Goal: Find specific page/section: Find specific page/section

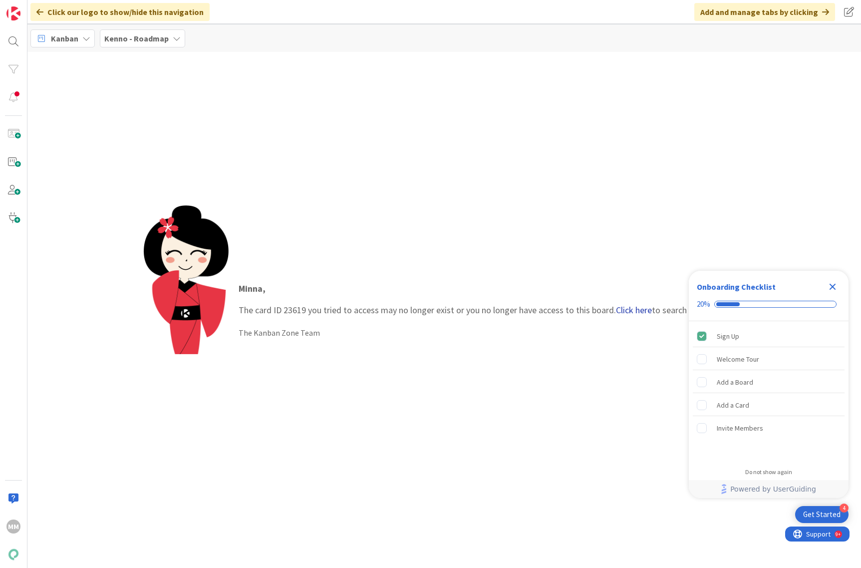
click at [637, 308] on link "Click here" at bounding box center [634, 309] width 36 height 11
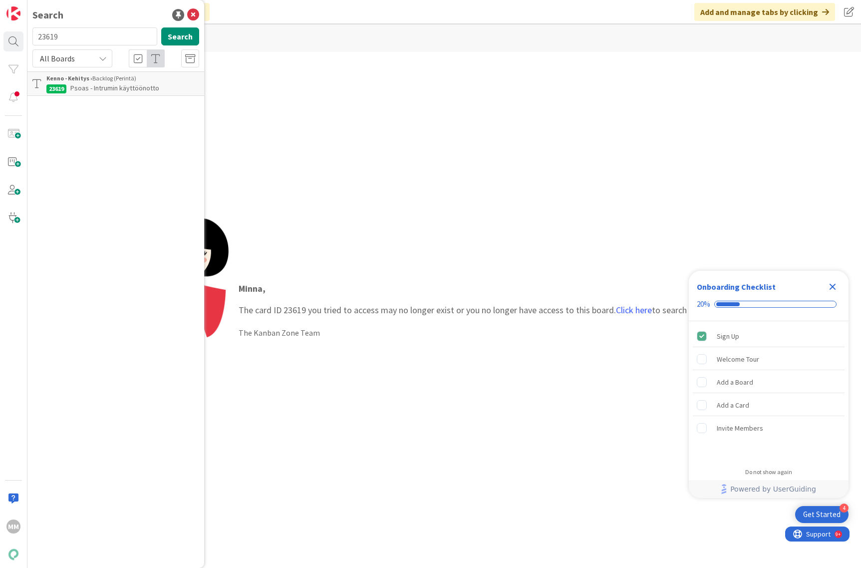
click at [102, 83] on p "Psoas - Intrumin käyttöönotto" at bounding box center [122, 88] width 153 height 10
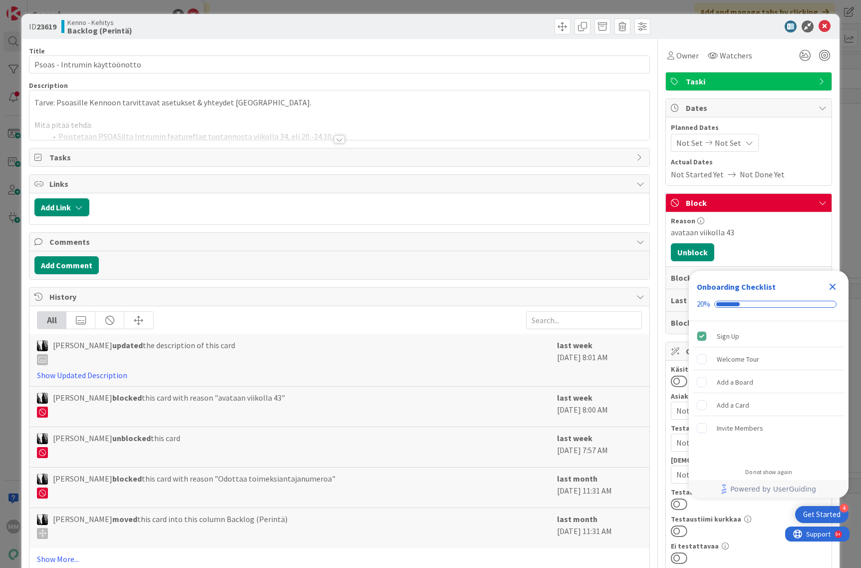
click at [834, 288] on icon "Close Checklist" at bounding box center [833, 287] width 6 height 6
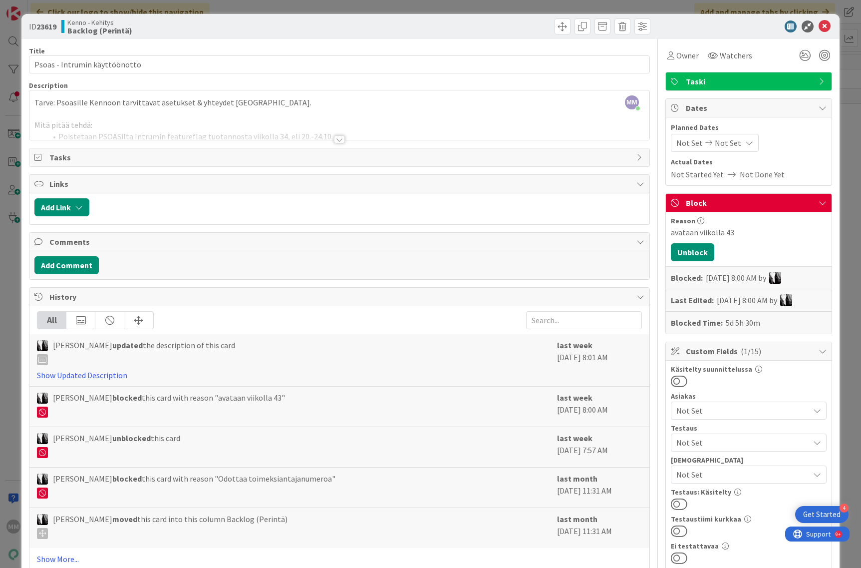
click at [335, 137] on div at bounding box center [339, 139] width 11 height 8
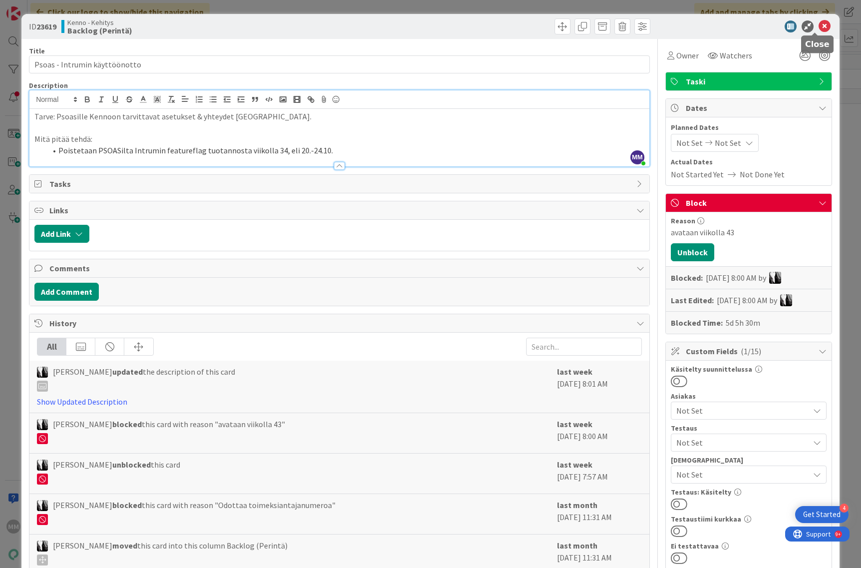
click at [819, 27] on icon at bounding box center [825, 26] width 12 height 12
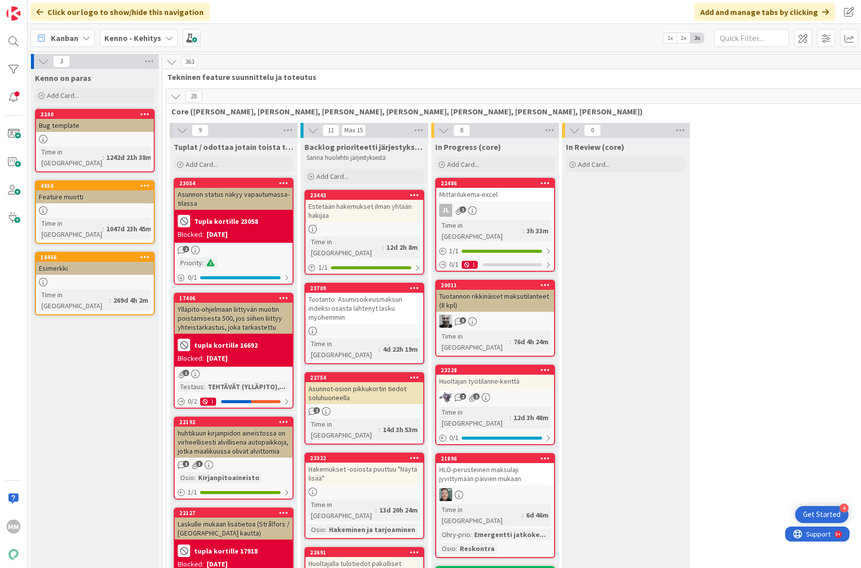
click at [160, 36] on div "Kenno - Kehitys" at bounding box center [139, 38] width 78 height 18
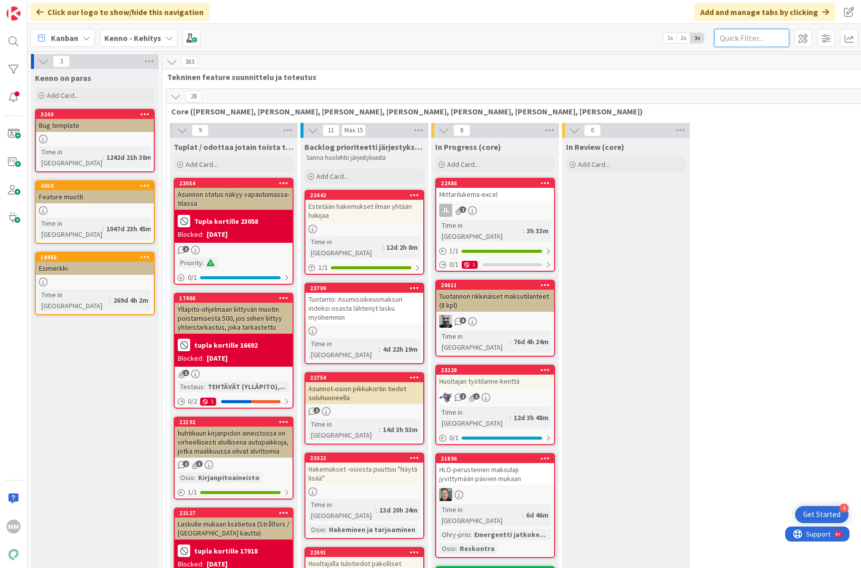
click at [760, 39] on input "text" at bounding box center [751, 38] width 75 height 18
type input "kielisyys"
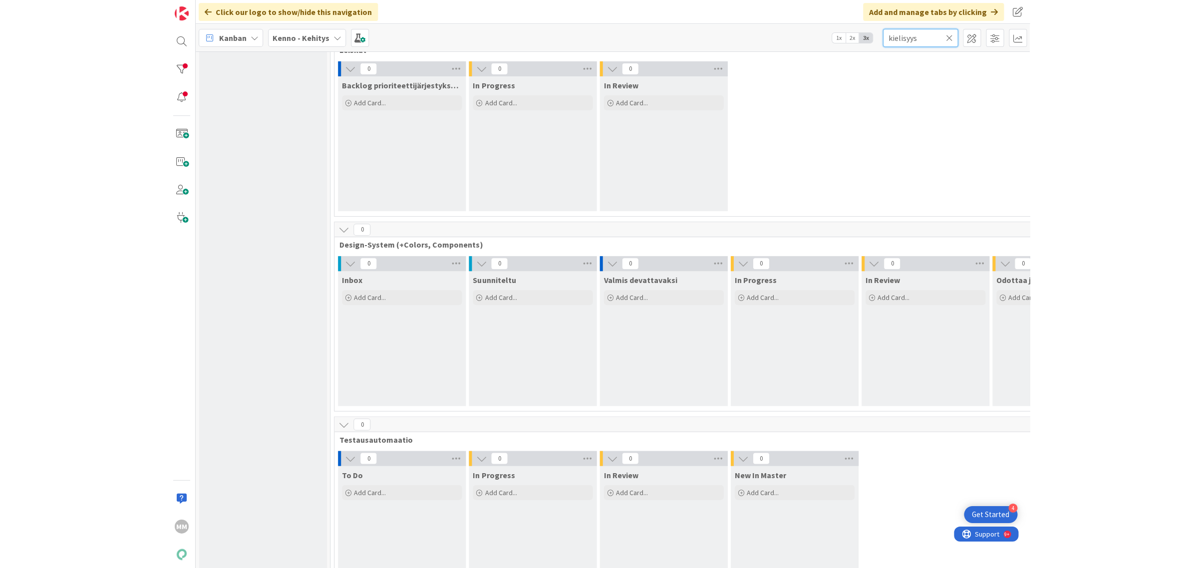
scroll to position [2265, 0]
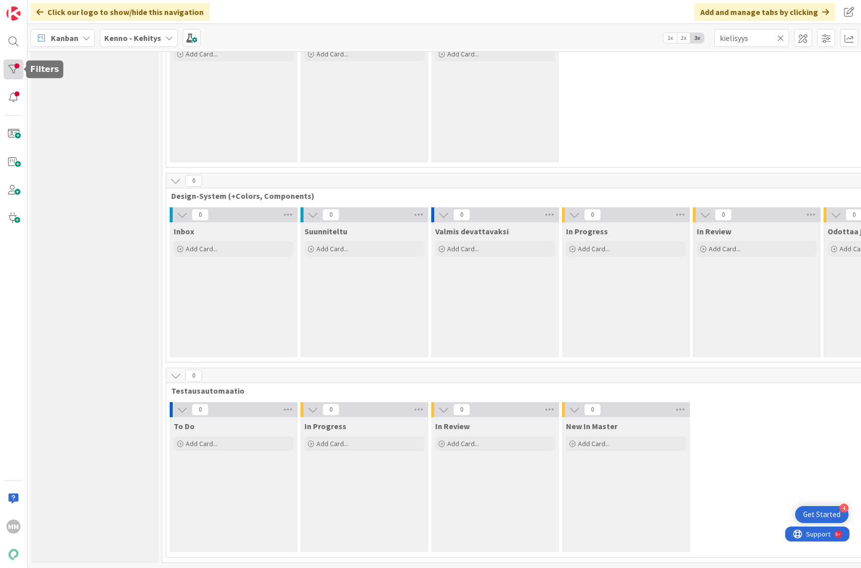
click at [13, 74] on div at bounding box center [13, 69] width 20 height 20
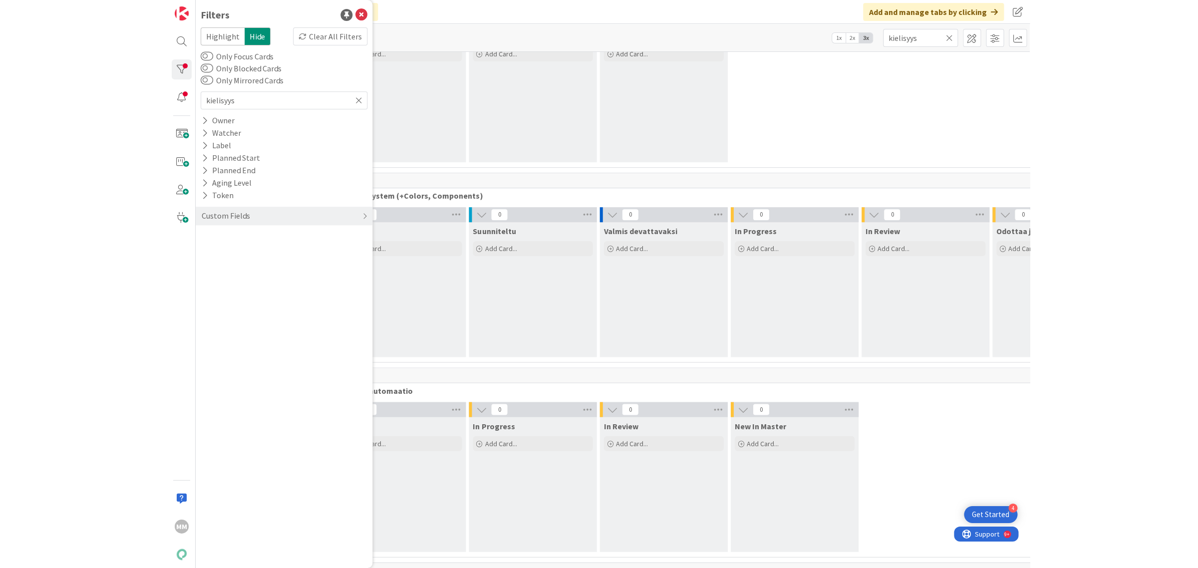
scroll to position [2255, 0]
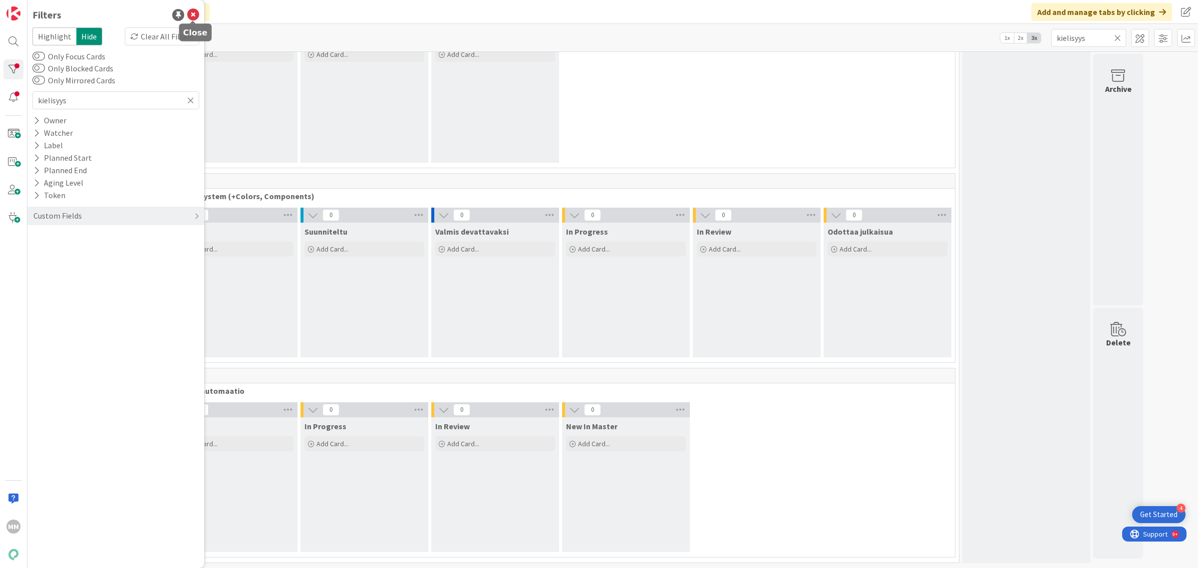
click at [196, 11] on icon at bounding box center [193, 15] width 12 height 12
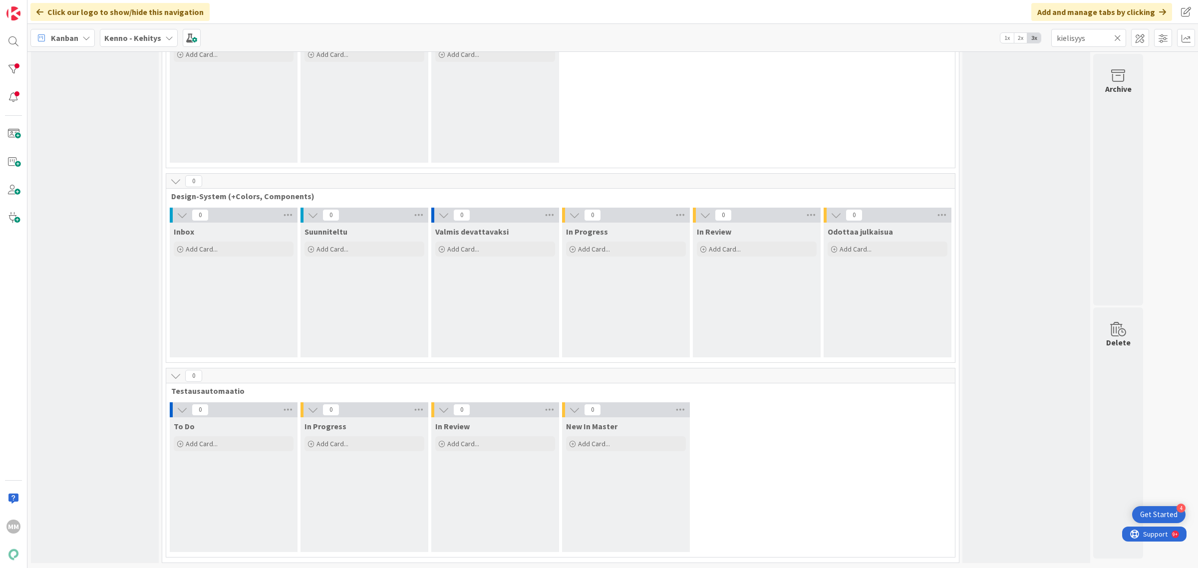
click at [153, 37] on b "Kenno - Kehitys" at bounding box center [132, 38] width 57 height 10
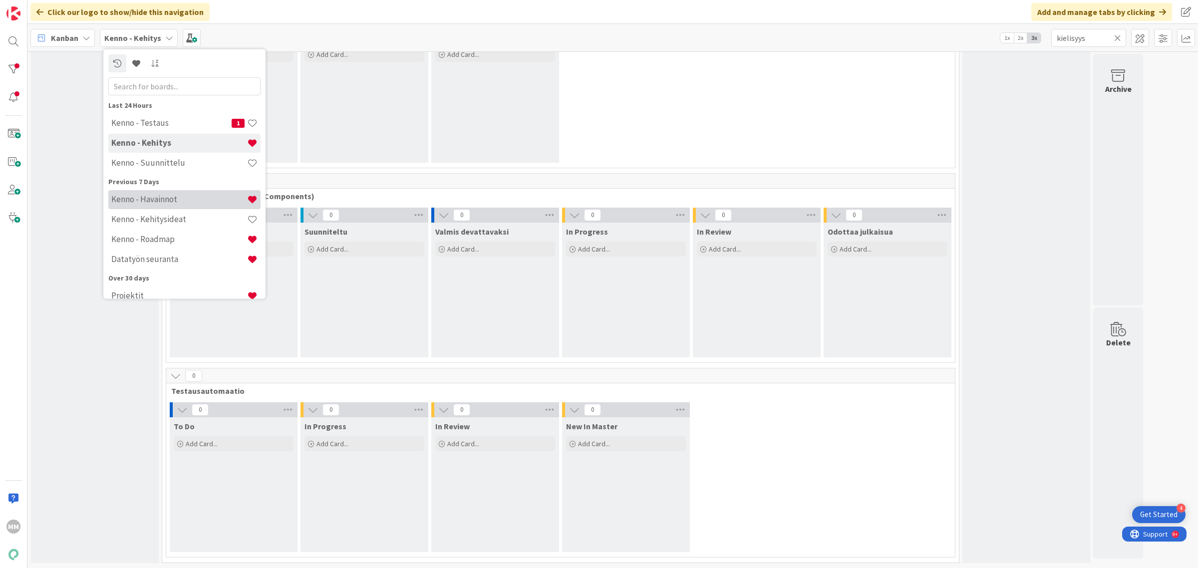
click at [175, 201] on h4 "Kenno - Havainnot" at bounding box center [179, 199] width 136 height 10
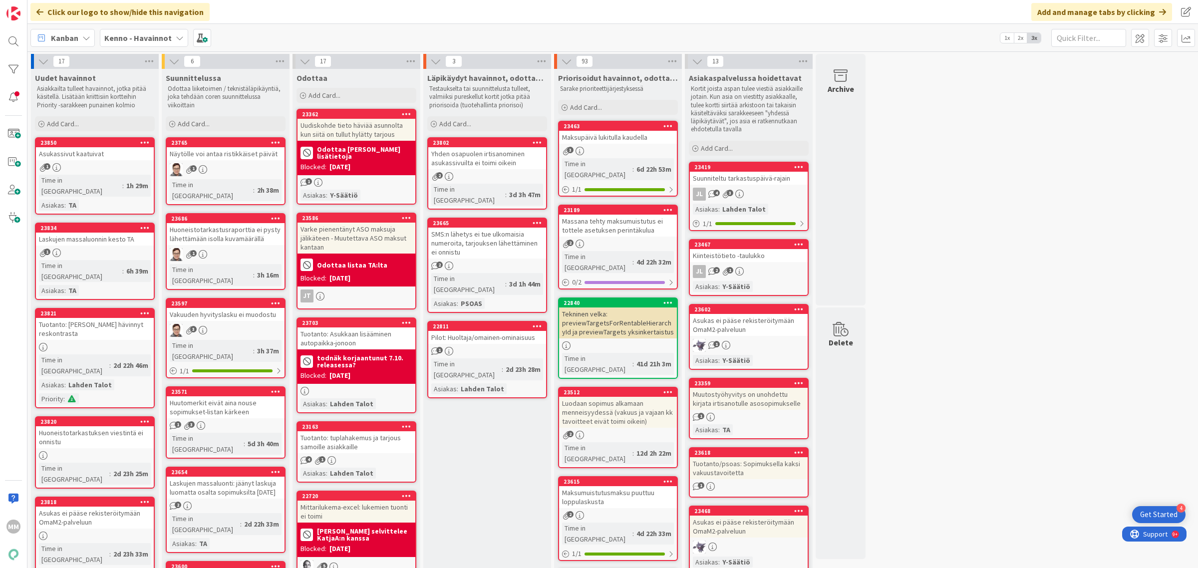
click at [98, 426] on div "Huoneistotarkastuksen viestintä ei onnistu" at bounding box center [95, 437] width 118 height 22
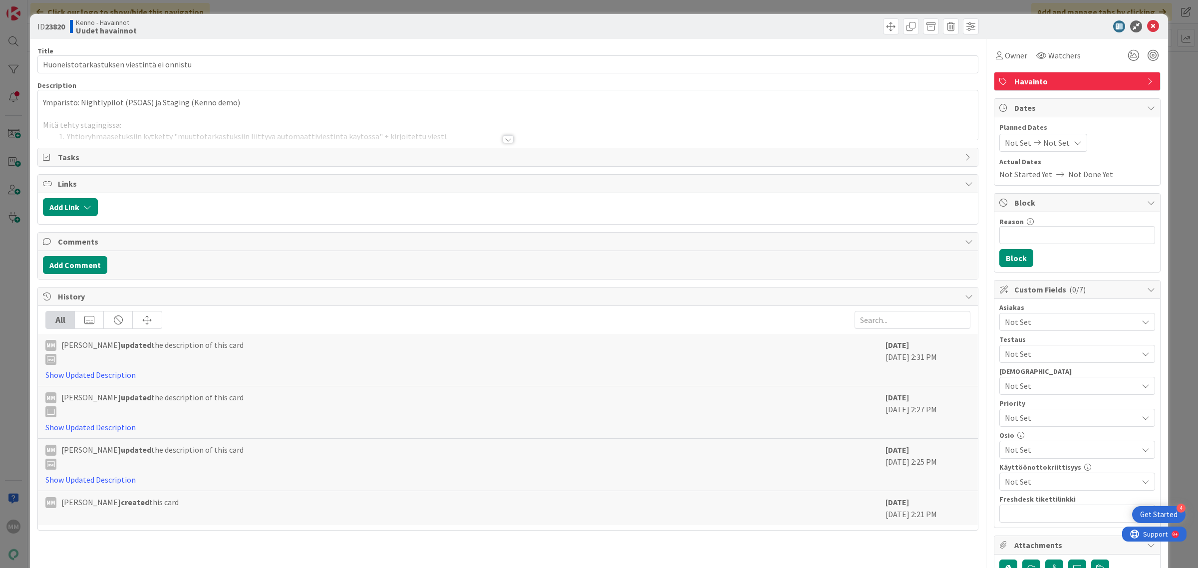
click at [504, 139] on div at bounding box center [508, 139] width 11 height 8
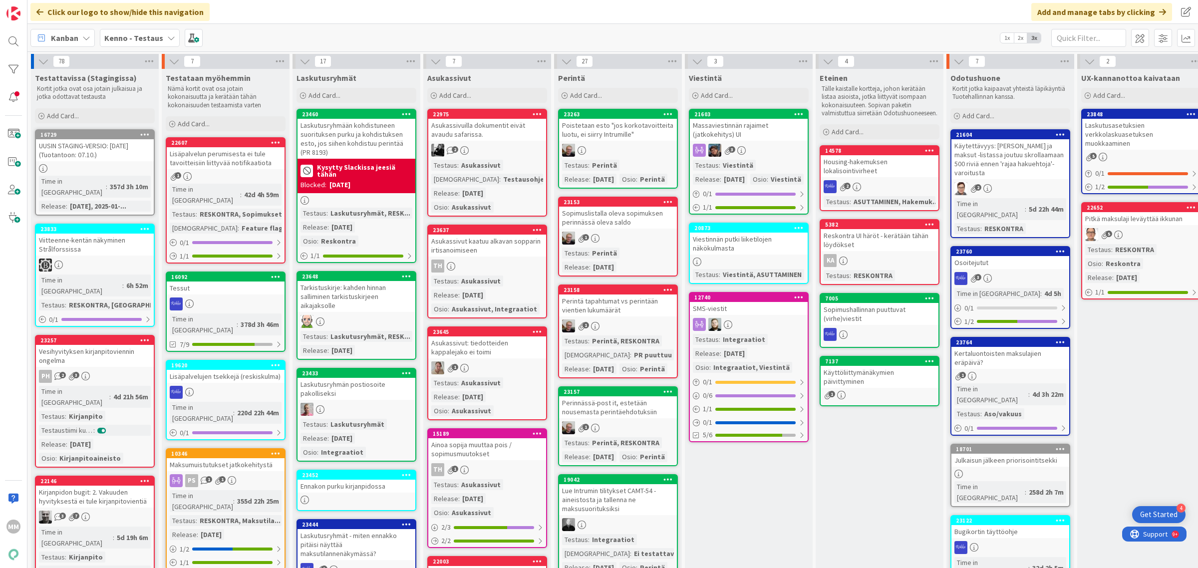
click at [161, 34] on div "Kenno - Testaus" at bounding box center [140, 38] width 80 height 18
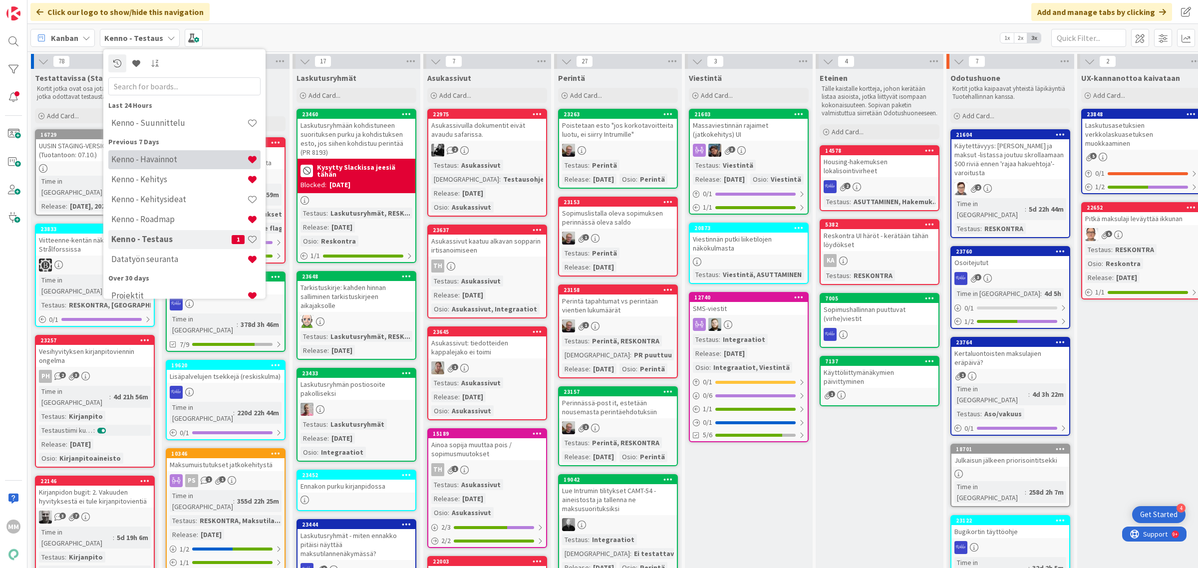
click at [179, 158] on h4 "Kenno - Havainnot" at bounding box center [179, 159] width 136 height 10
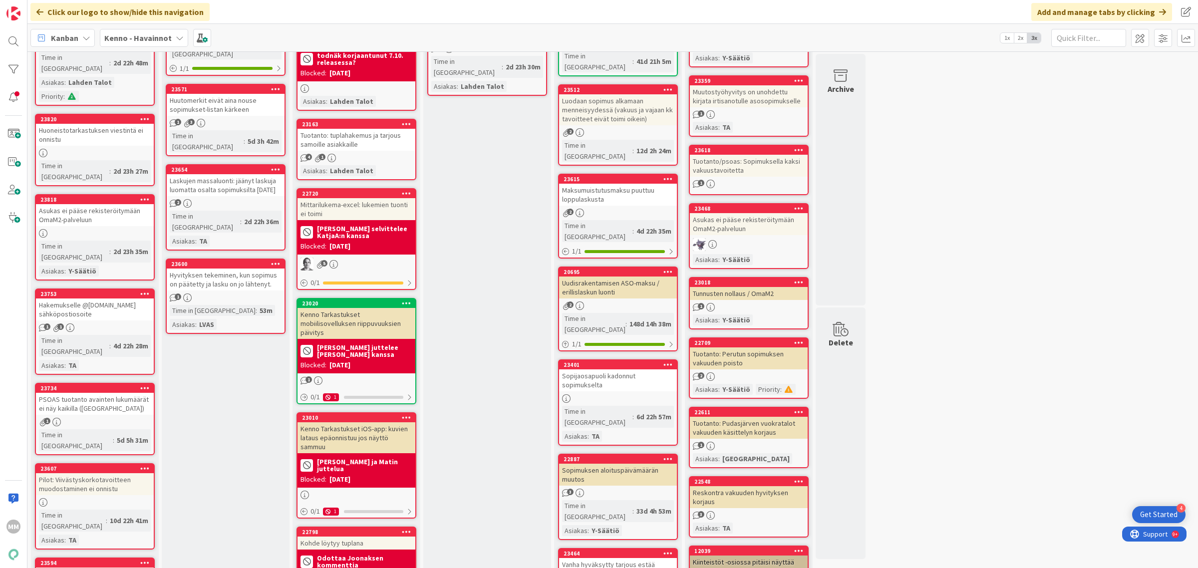
scroll to position [374, 0]
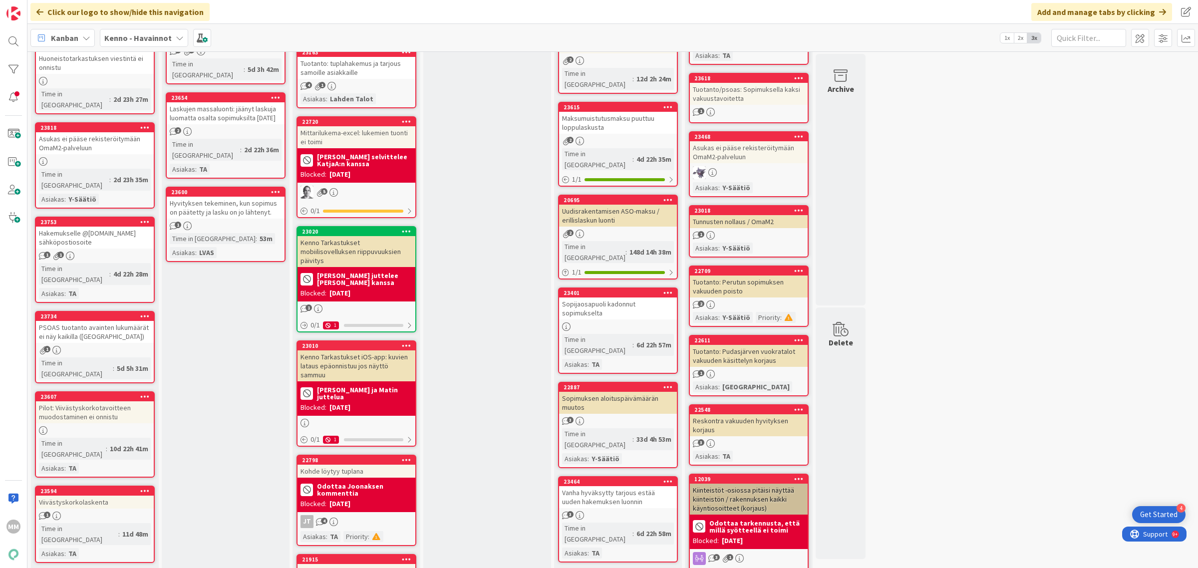
click at [86, 321] on div "PSOAS tuotanto avainten lukumäärät ei näy kaikilla (selainongelma)" at bounding box center [95, 332] width 118 height 22
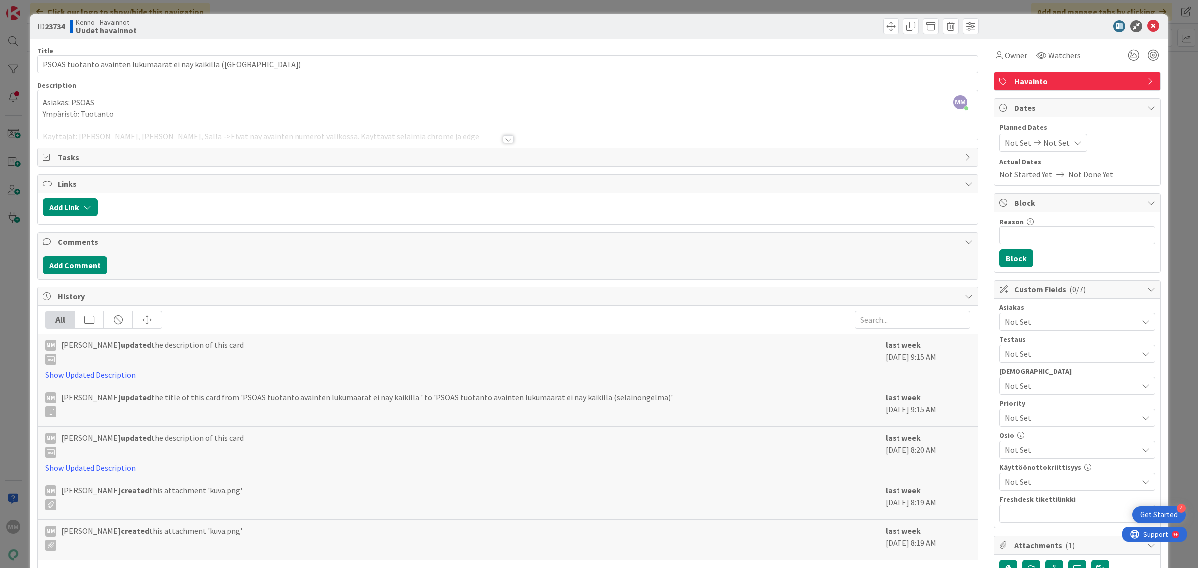
click at [1054, 322] on span "Not Set" at bounding box center [1071, 322] width 133 height 12
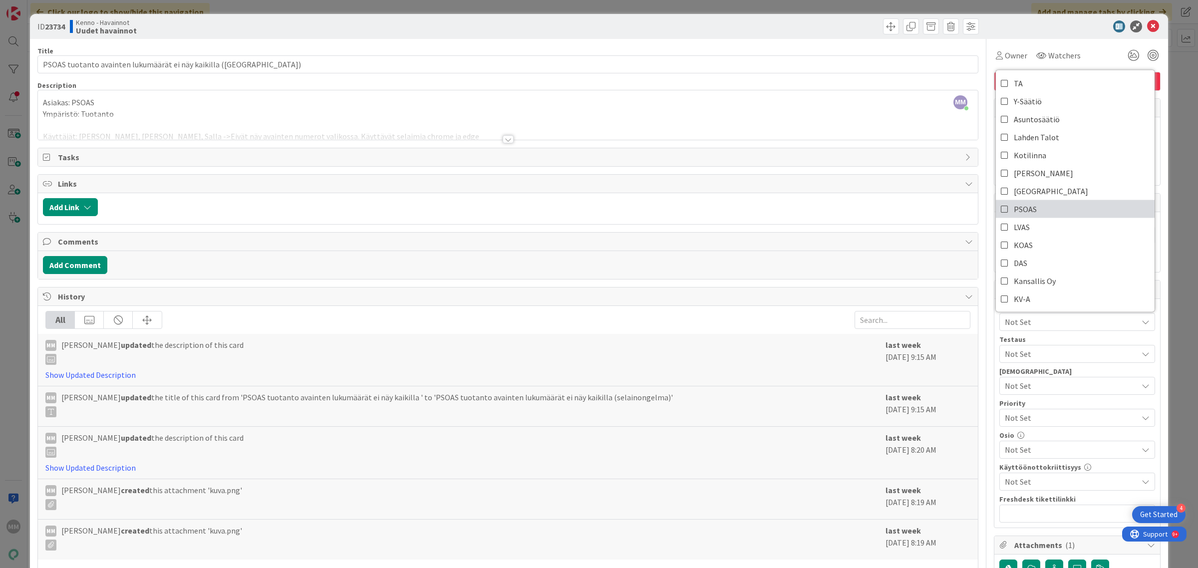
click at [1000, 208] on link "PSOAS" at bounding box center [1075, 209] width 159 height 18
click at [1147, 21] on icon at bounding box center [1153, 26] width 12 height 12
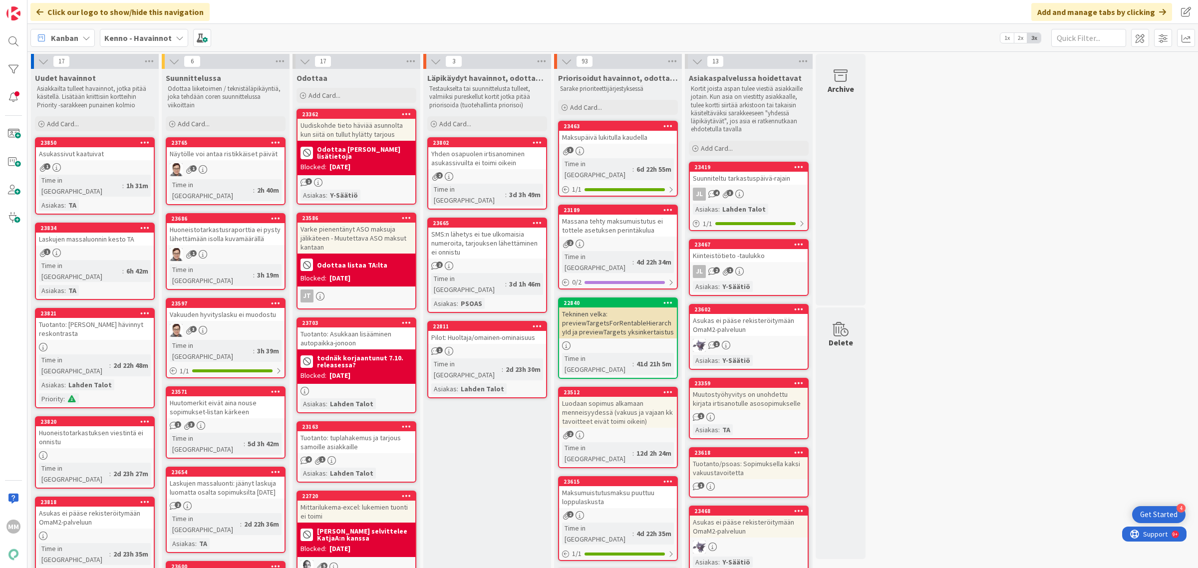
click at [123, 426] on div "Huoneistotarkastuksen viestintä ei onnistu" at bounding box center [95, 437] width 118 height 22
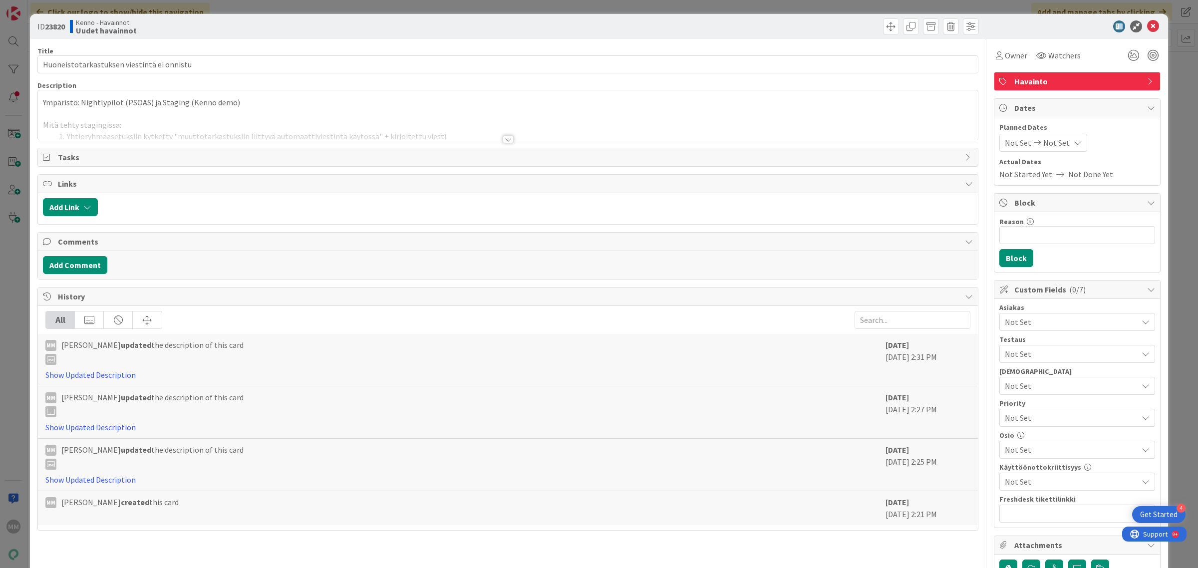
click at [1054, 330] on div "Not Set" at bounding box center [1078, 322] width 156 height 18
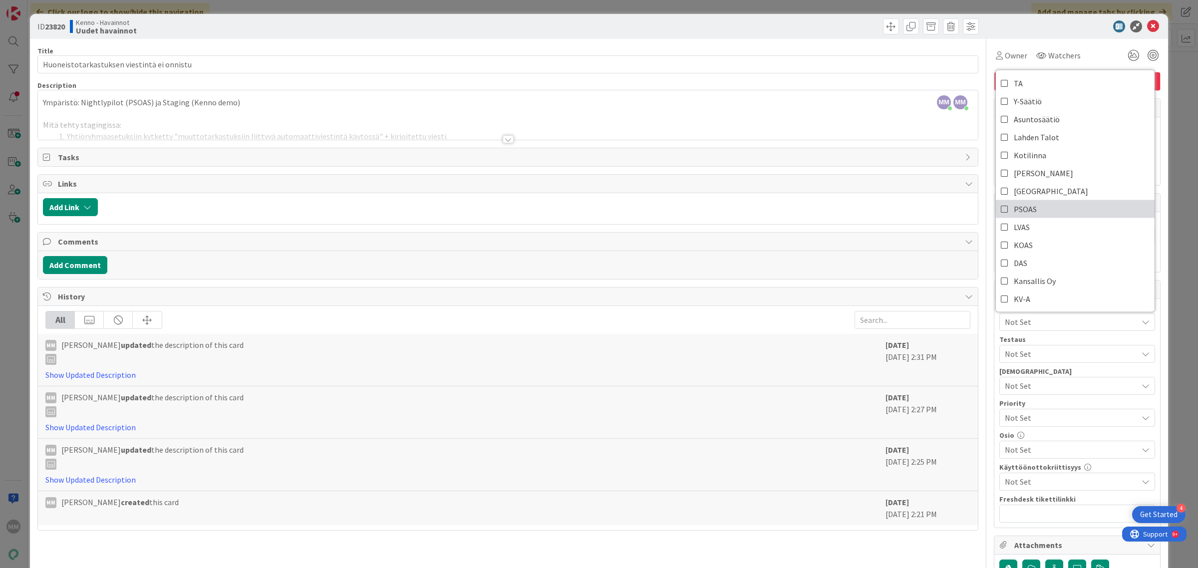
click at [1035, 211] on link "PSOAS" at bounding box center [1075, 209] width 159 height 18
click at [503, 143] on div at bounding box center [508, 139] width 11 height 8
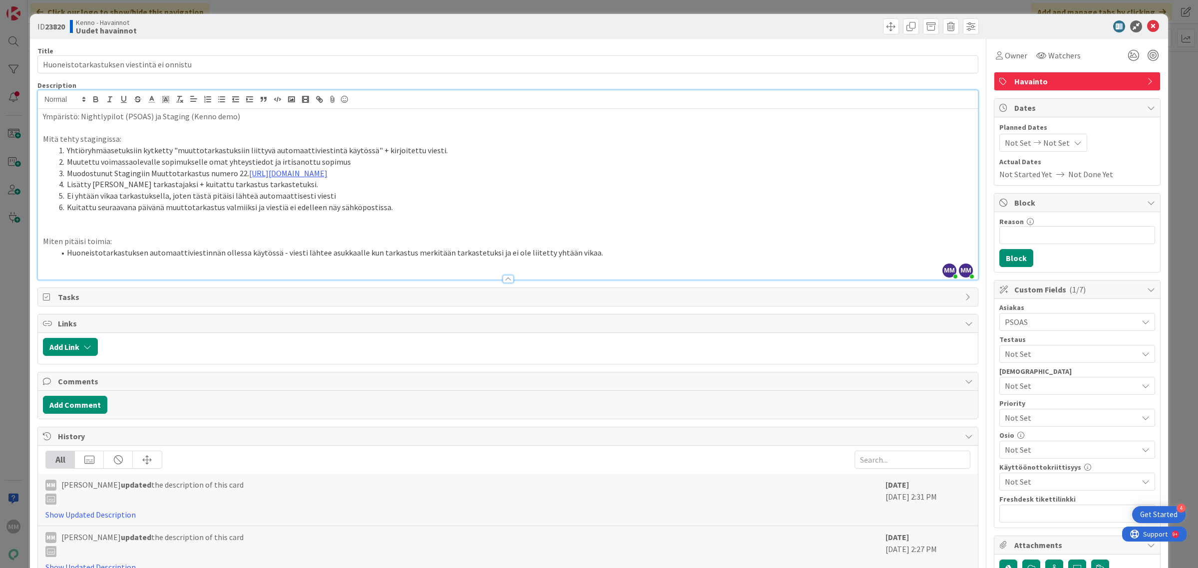
click at [604, 253] on li "Huoneistotarkastuksen automaattiviestinnän ollessa käytössä - viesti lähtee asu…" at bounding box center [514, 252] width 918 height 11
click at [1147, 26] on icon at bounding box center [1153, 26] width 12 height 12
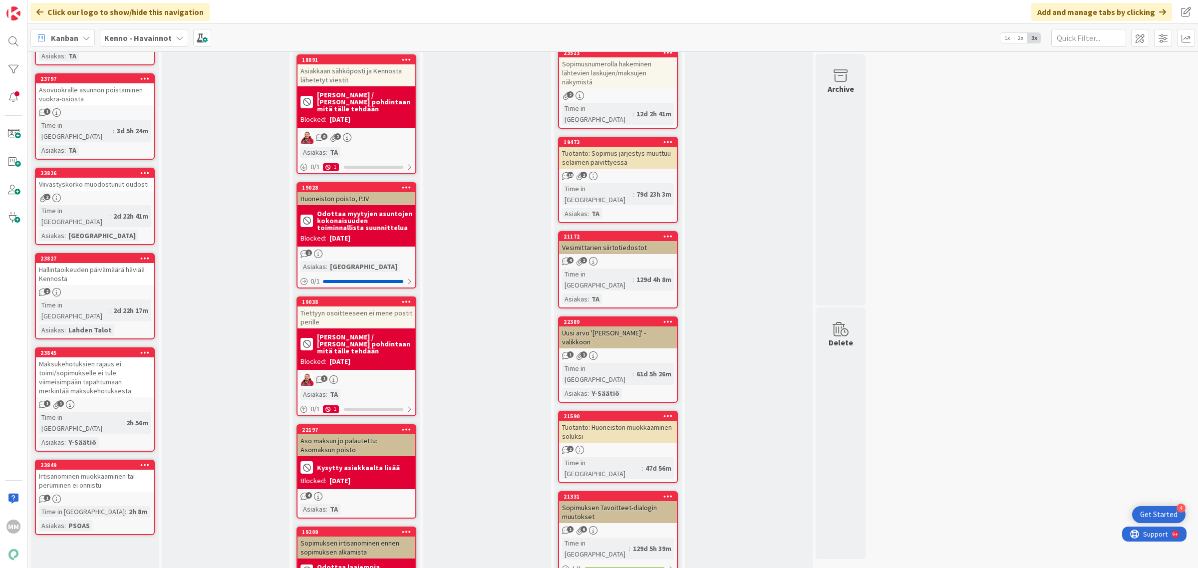
scroll to position [1186, 0]
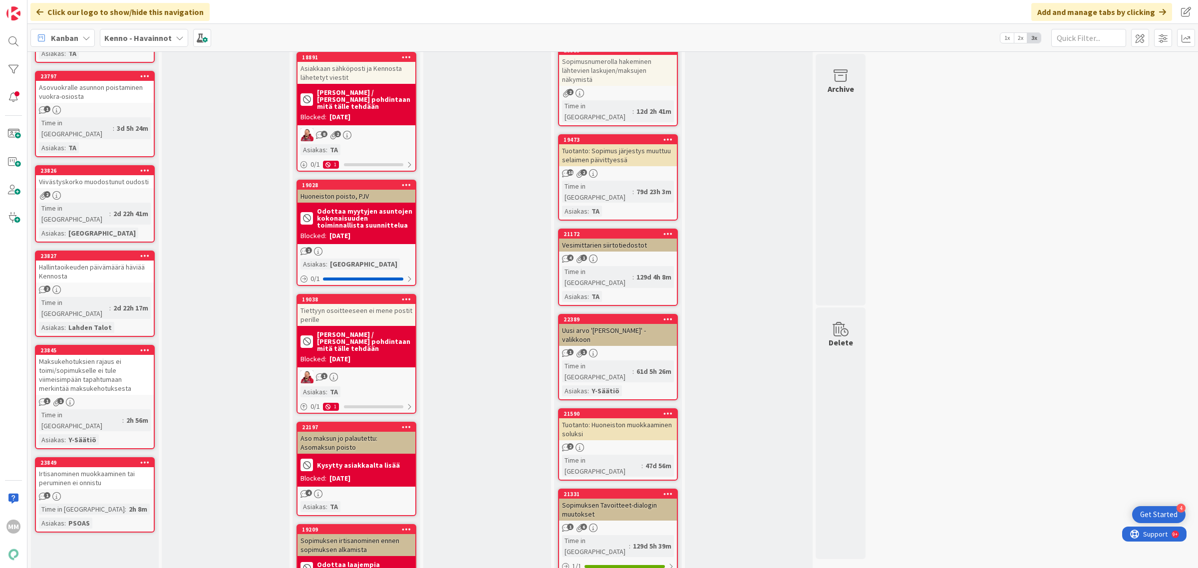
click at [121, 467] on div "Irtisanominen muokkaaminen tai peruminen ei onnistu" at bounding box center [95, 478] width 118 height 22
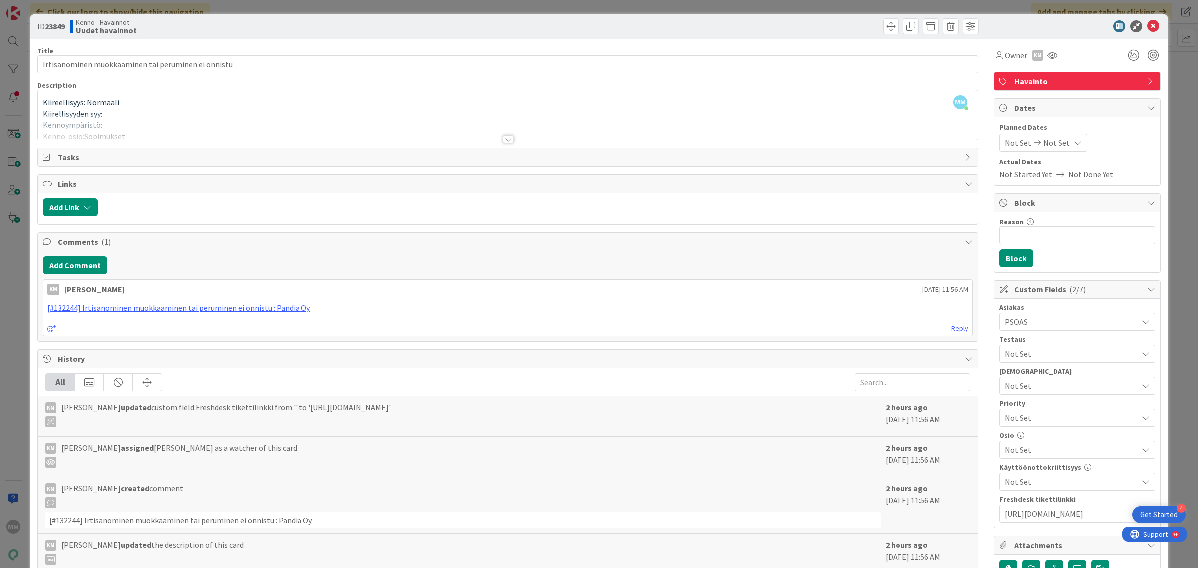
click at [505, 143] on div at bounding box center [508, 139] width 11 height 8
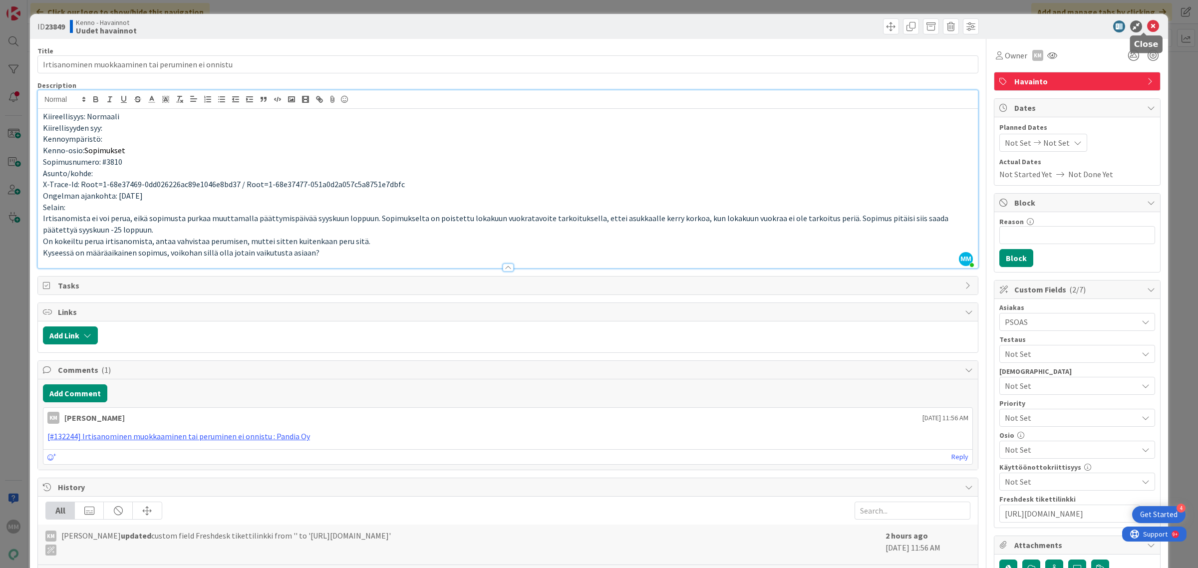
click at [1147, 28] on icon at bounding box center [1153, 26] width 12 height 12
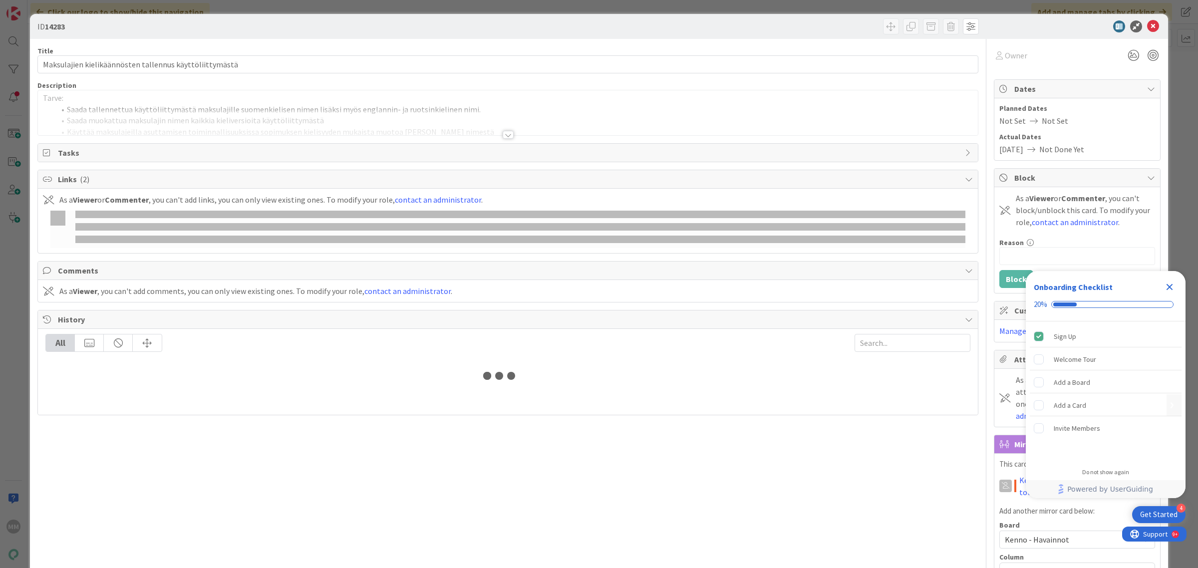
type input "kielisyys"
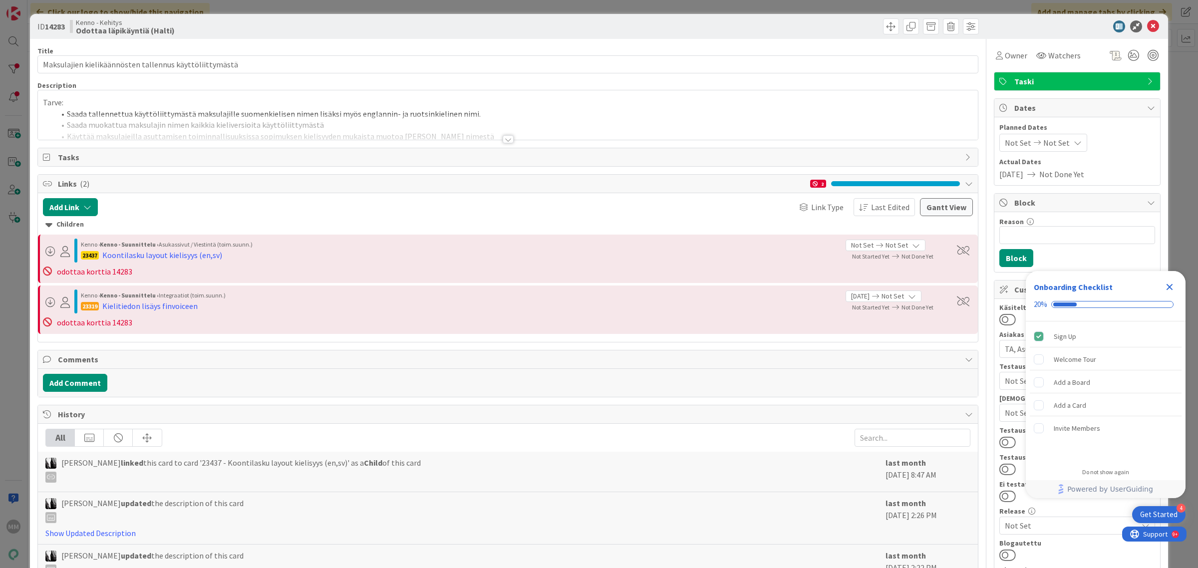
click at [503, 141] on div at bounding box center [508, 139] width 11 height 8
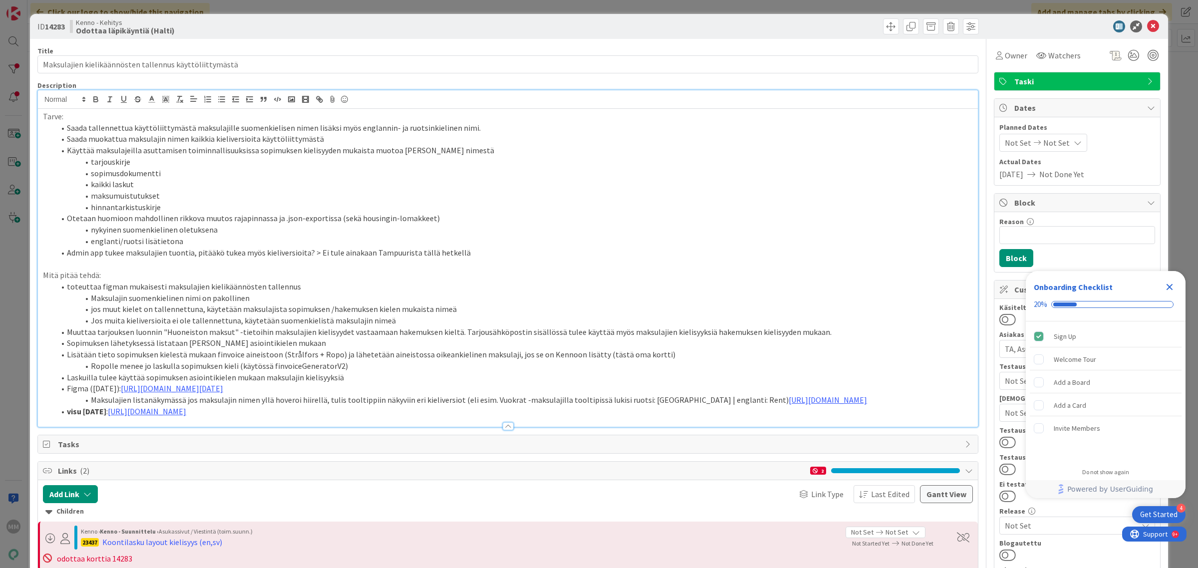
click at [1172, 287] on icon "Close Checklist" at bounding box center [1170, 287] width 12 height 12
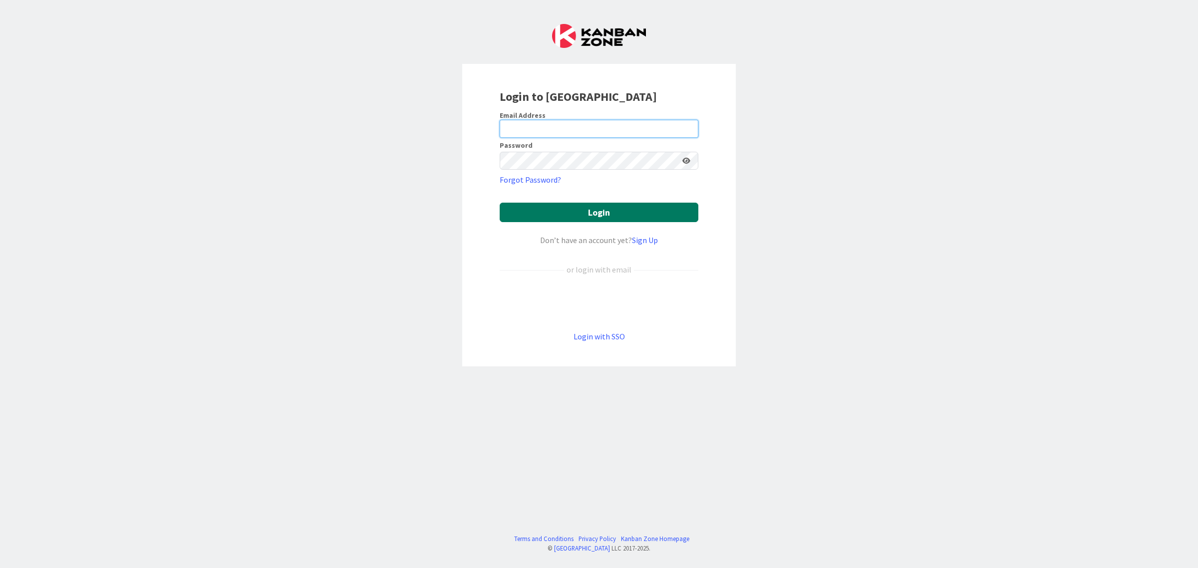
type input "minna.maatta@pandia.fi"
click at [587, 213] on button "Login" at bounding box center [599, 212] width 199 height 19
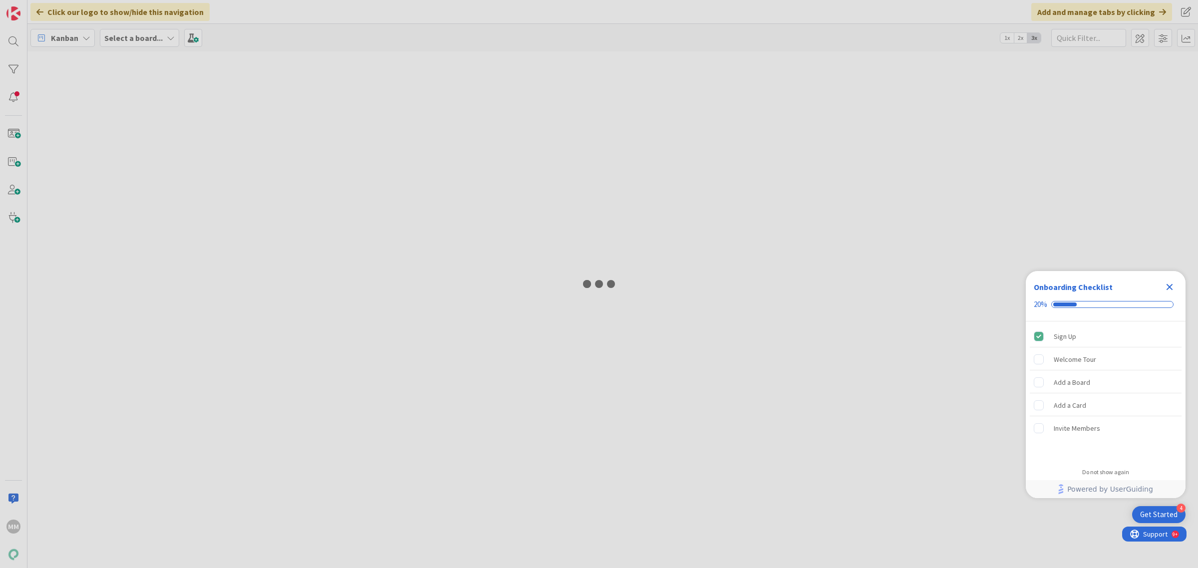
type input "kielisyys"
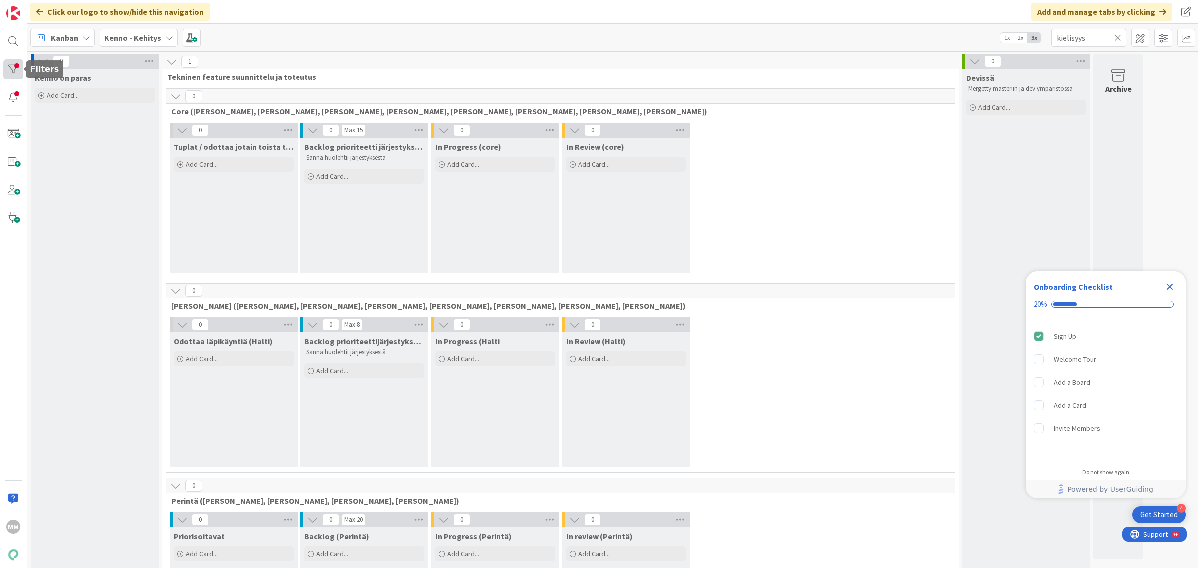
click at [14, 64] on div at bounding box center [13, 69] width 20 height 20
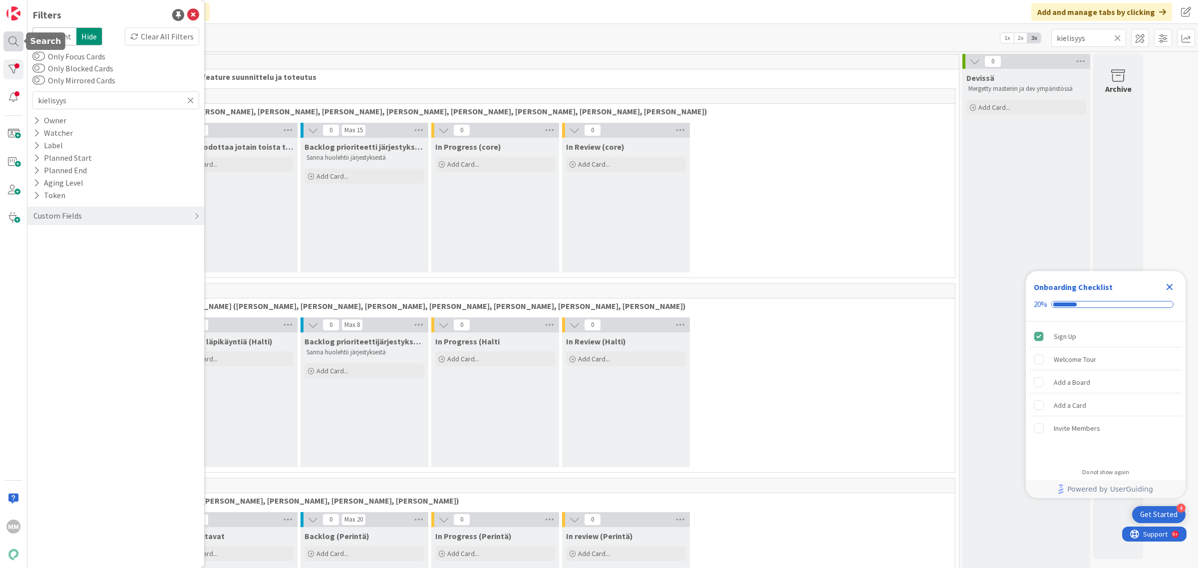
click at [11, 41] on div at bounding box center [13, 41] width 20 height 20
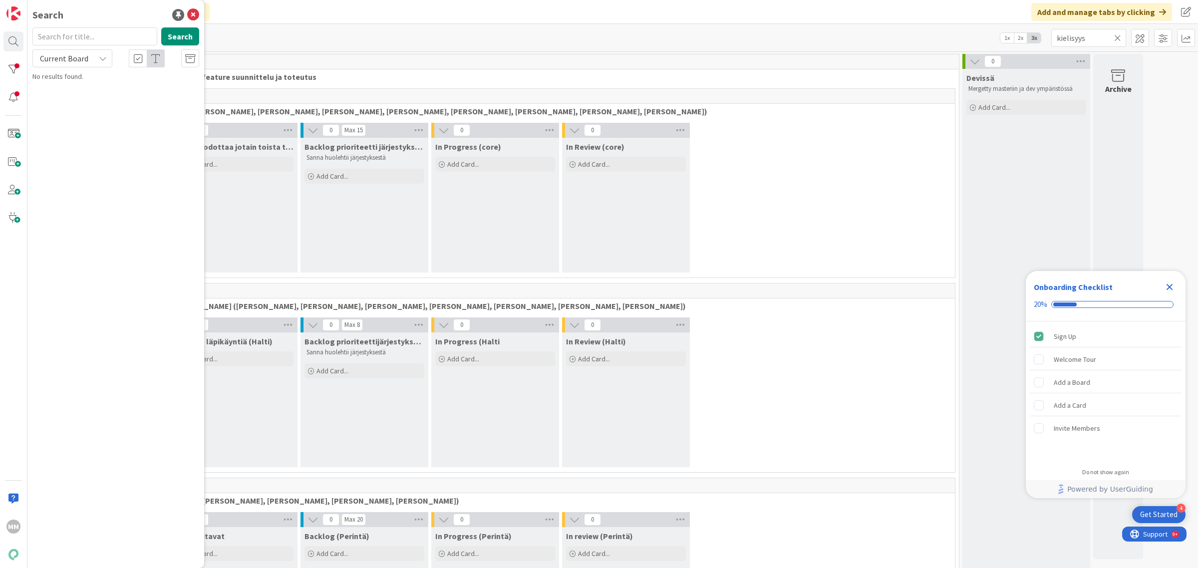
click at [255, 23] on div "Click our logo to show/hide this navigation Add and manage tabs by clicking" at bounding box center [612, 12] width 1171 height 24
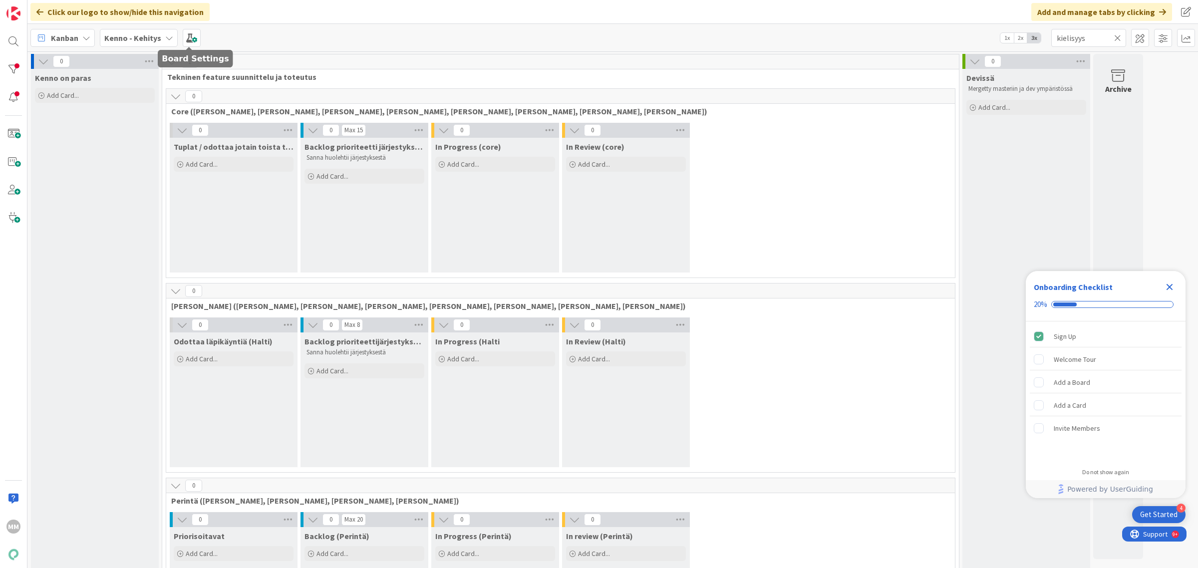
click at [151, 36] on b "Kenno - Kehitys" at bounding box center [132, 38] width 57 height 10
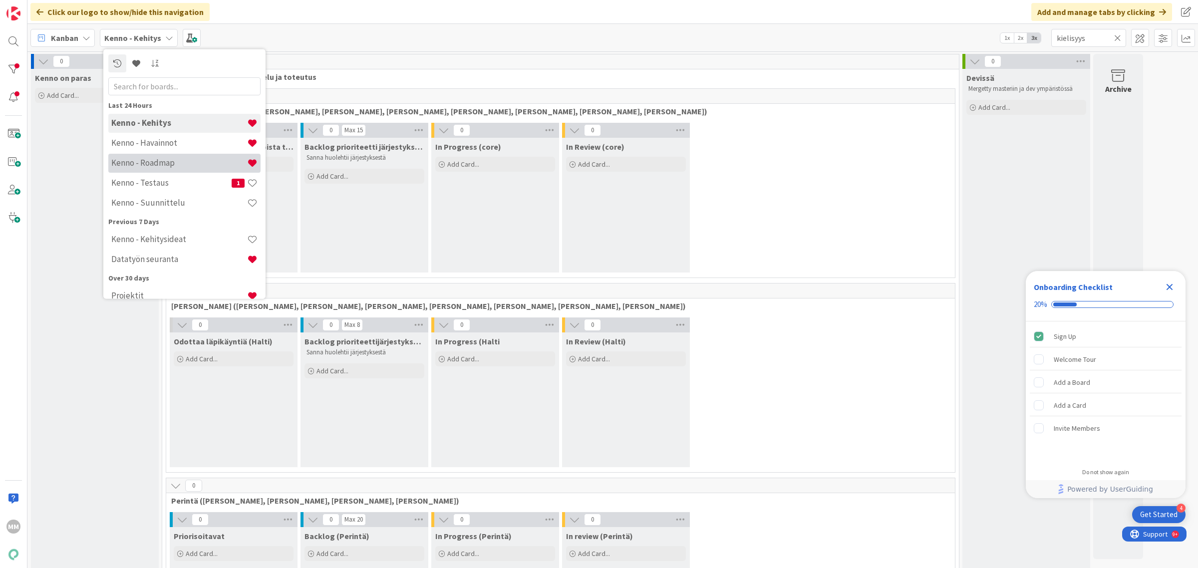
click at [175, 158] on h4 "Kenno - Roadmap" at bounding box center [179, 163] width 136 height 10
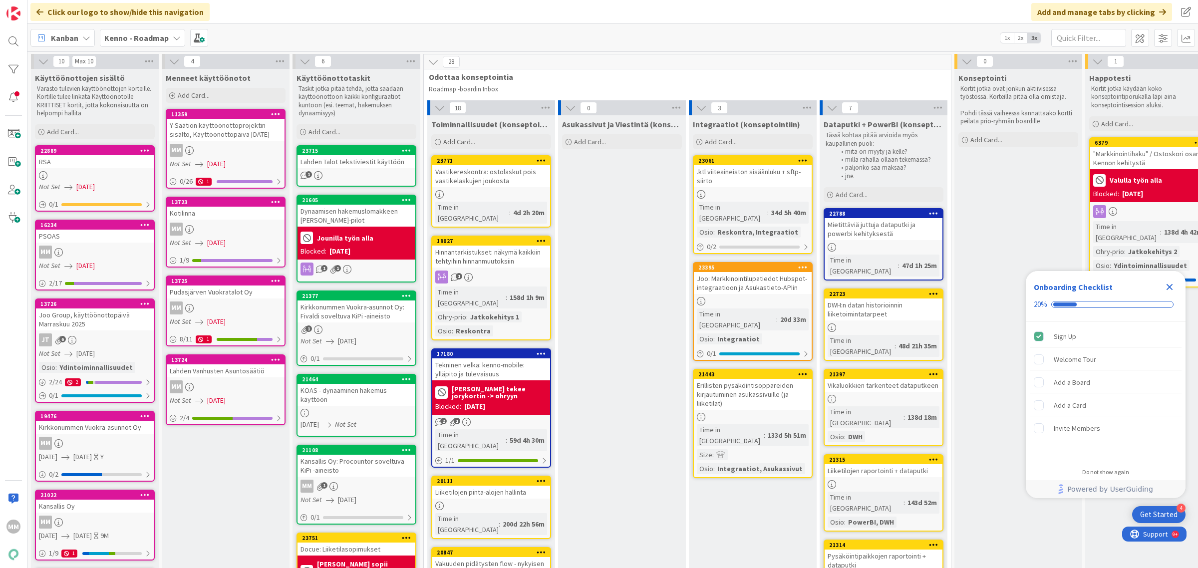
click at [100, 241] on div "PSOAS" at bounding box center [95, 236] width 118 height 13
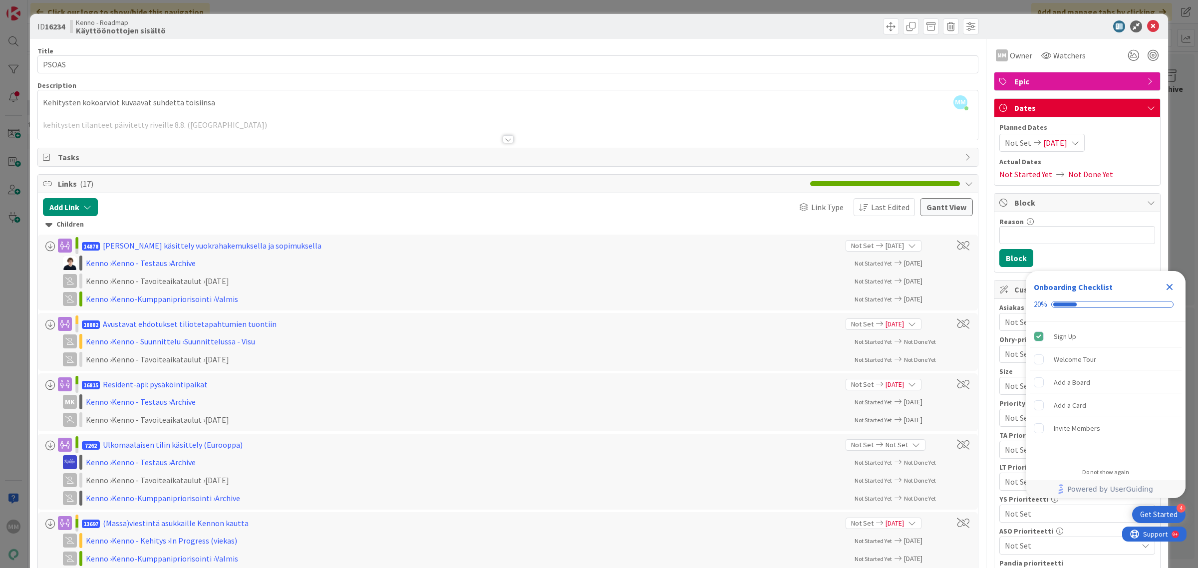
scroll to position [532, 0]
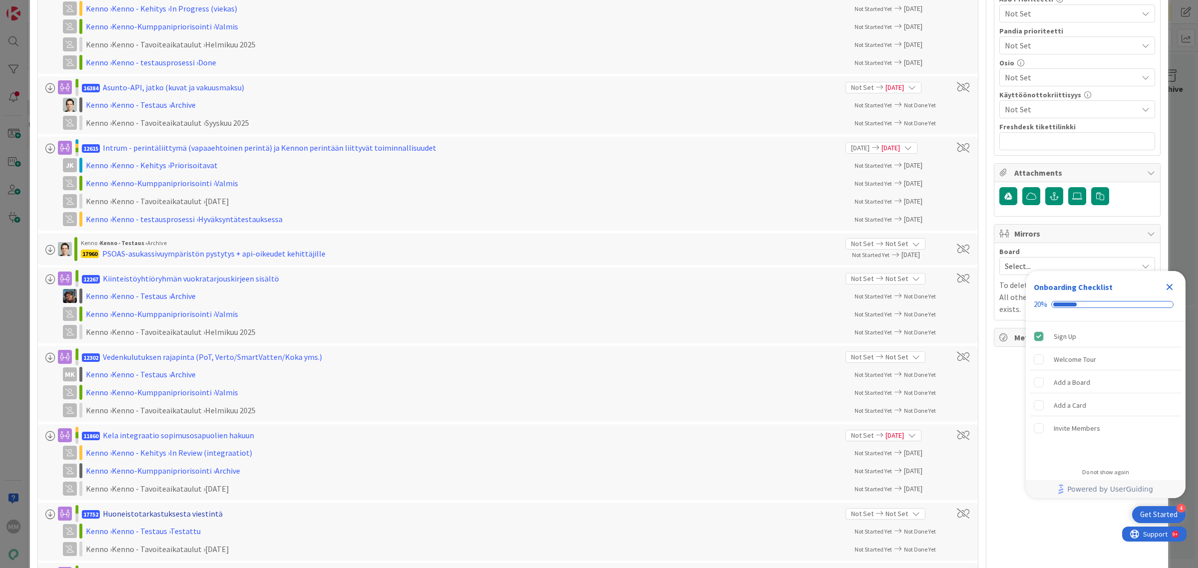
click at [175, 512] on div "Huoneistotarkastuksesta viestintä" at bounding box center [163, 514] width 120 height 12
click at [176, 518] on div "Huoneistotarkastuksesta viestintä" at bounding box center [163, 514] width 120 height 12
click at [180, 535] on div "Kenno › Kenno - Testaus › Testattu" at bounding box center [216, 531] width 260 height 12
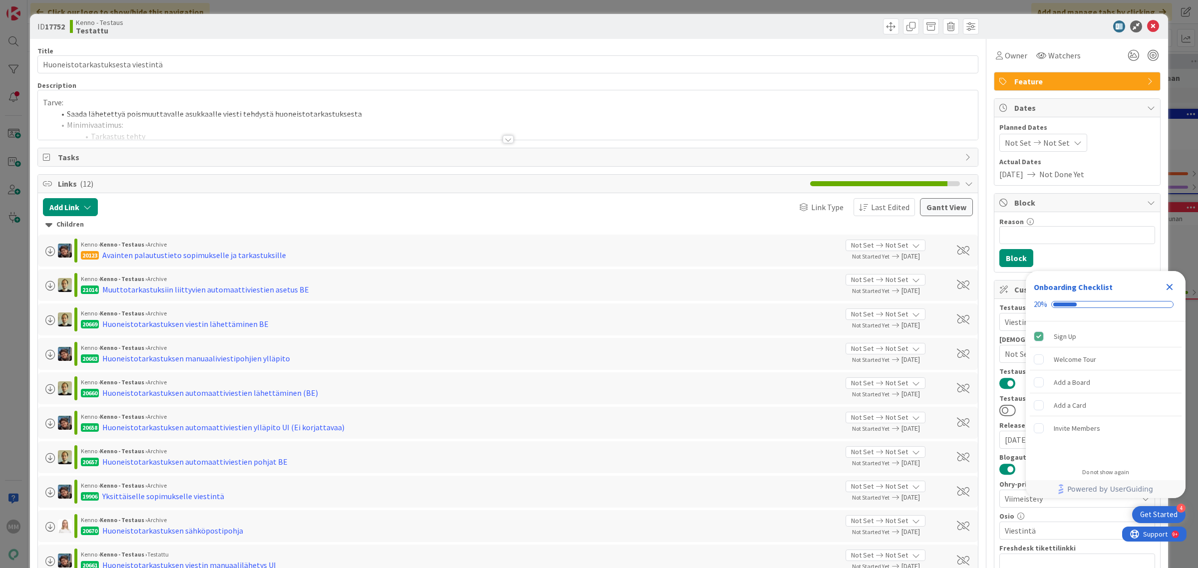
click at [503, 141] on div at bounding box center [508, 139] width 11 height 8
